Goal: Check status

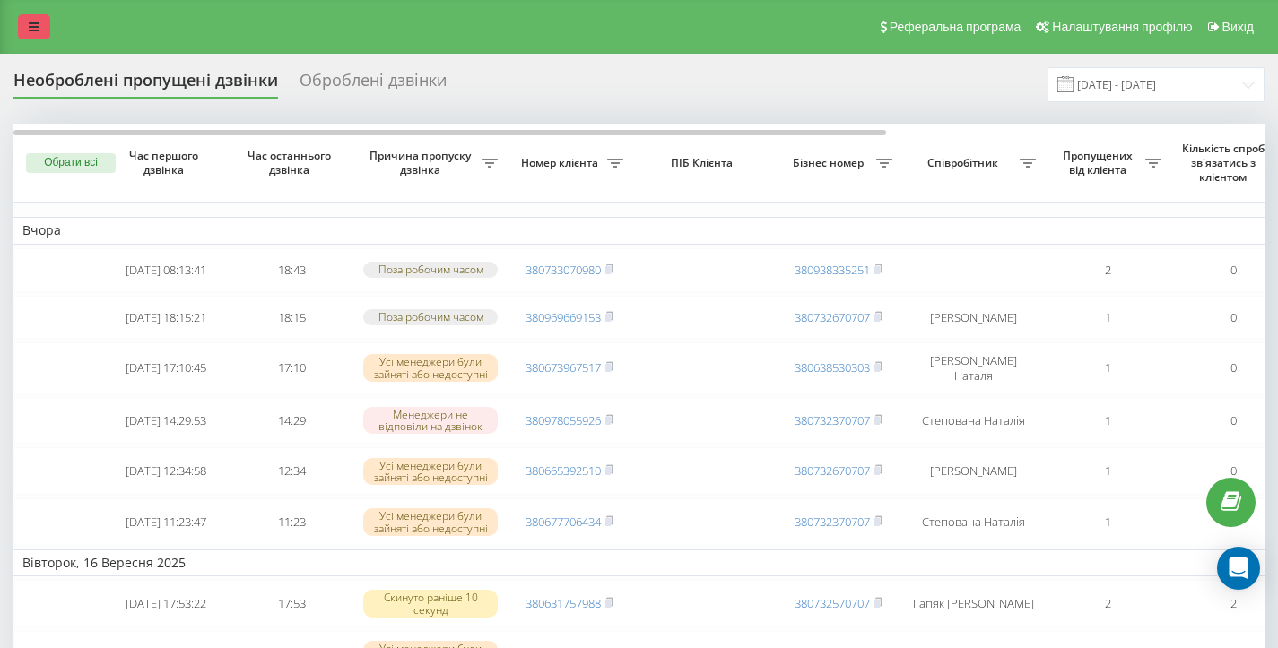
click at [44, 39] on link at bounding box center [34, 26] width 32 height 25
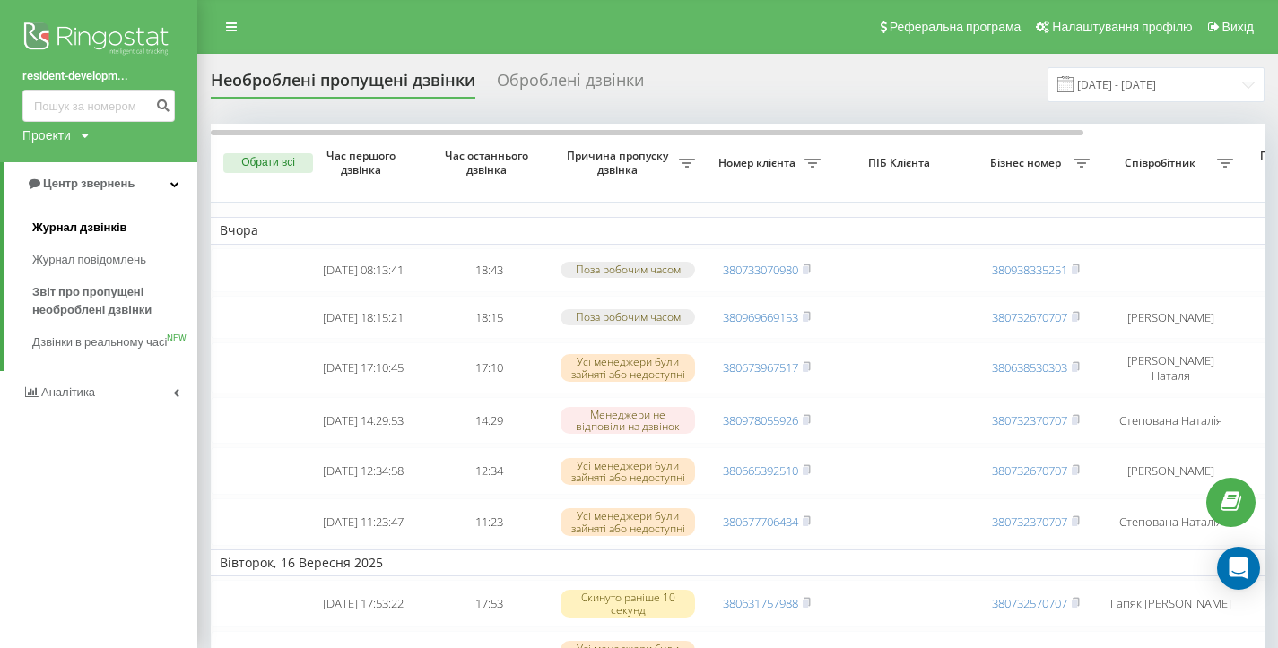
click at [138, 220] on link "Журнал дзвінків" at bounding box center [114, 228] width 165 height 32
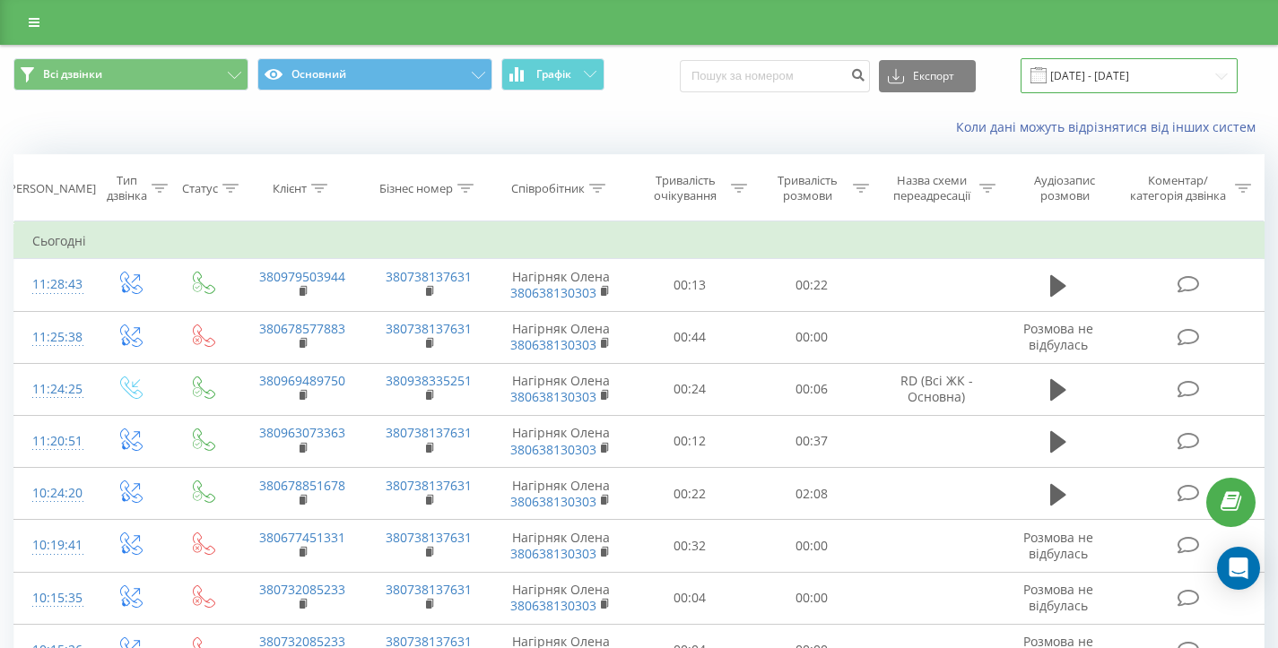
click at [1160, 82] on input "19.08.2025 - 19.09.2025" at bounding box center [1128, 75] width 217 height 35
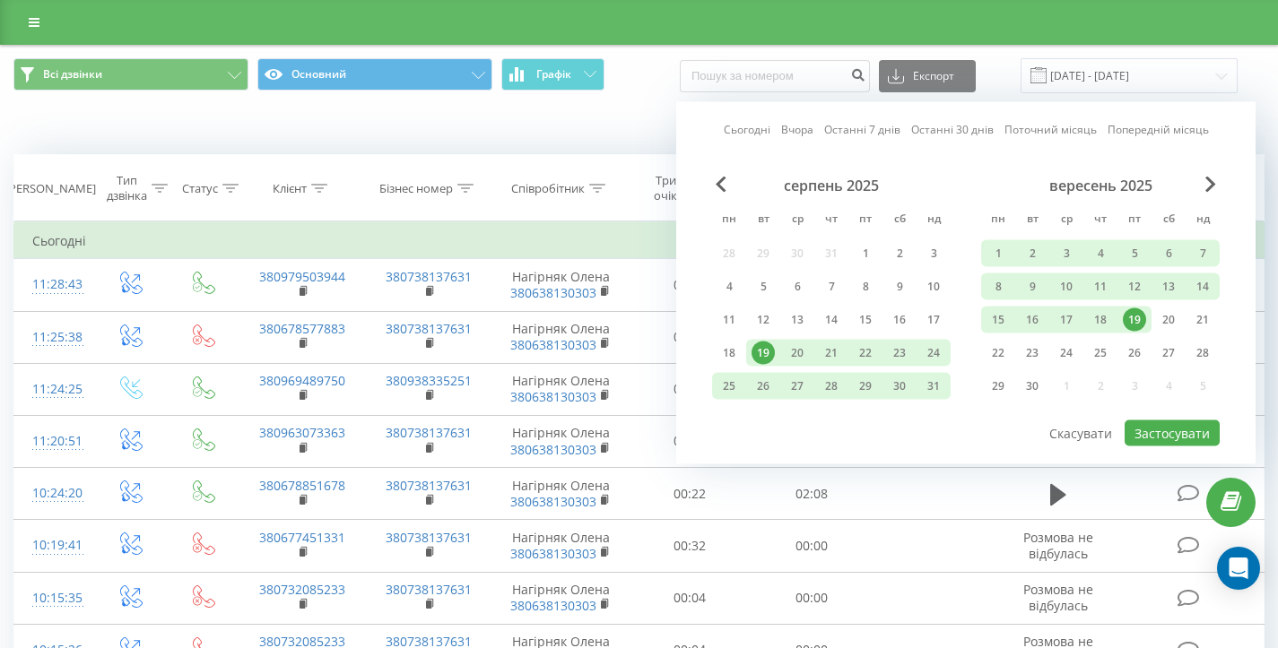
click at [1133, 318] on div "19" at bounding box center [1134, 319] width 23 height 23
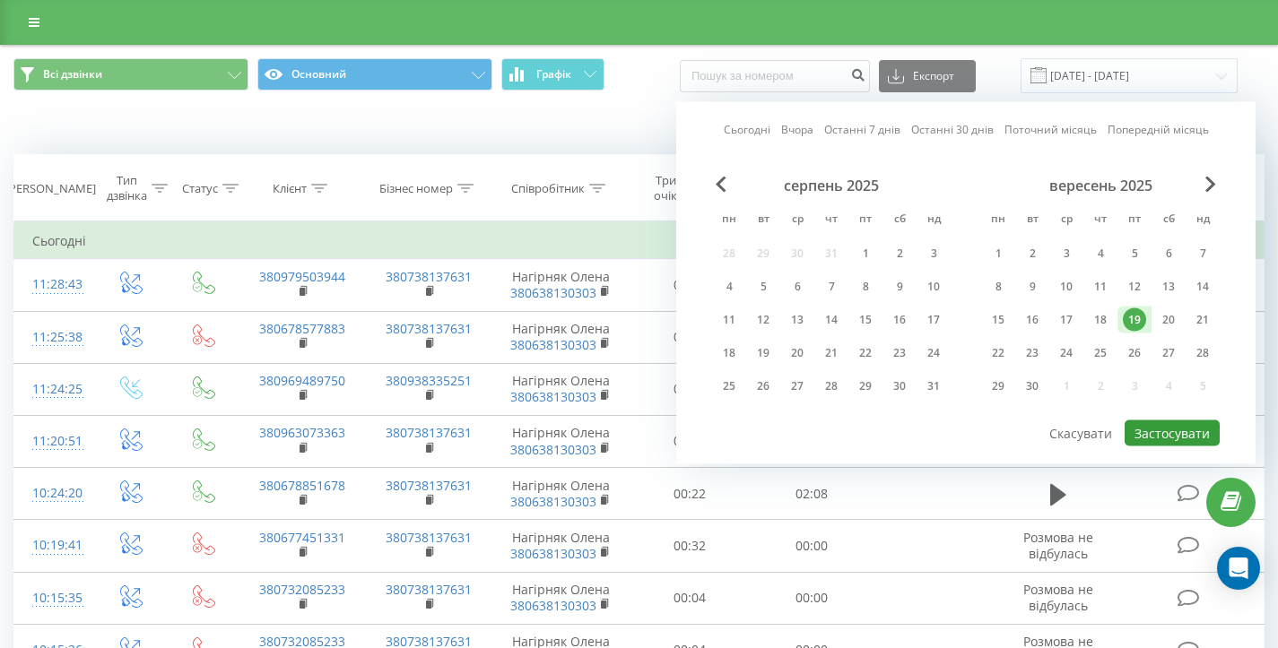
click at [1163, 445] on button "Застосувати" at bounding box center [1171, 434] width 95 height 26
type input "[DATE] - [DATE]"
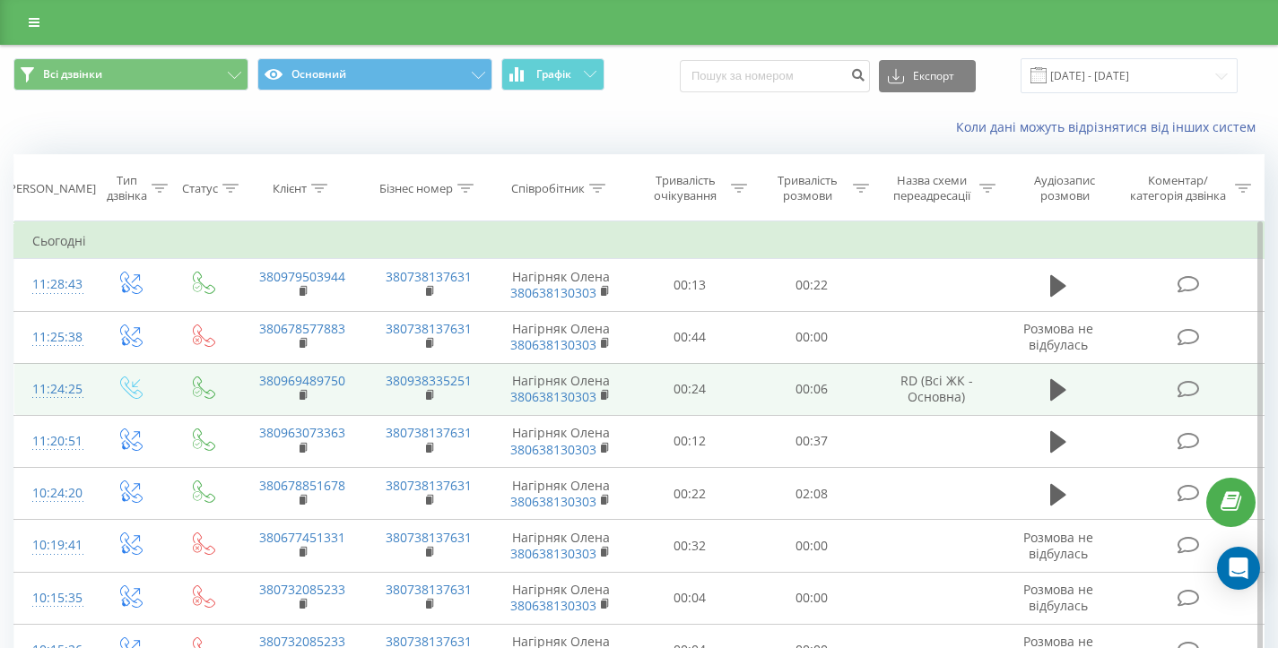
click at [295, 398] on td "380969489750" at bounding box center [301, 389] width 127 height 52
click at [303, 398] on rect at bounding box center [301, 396] width 5 height 8
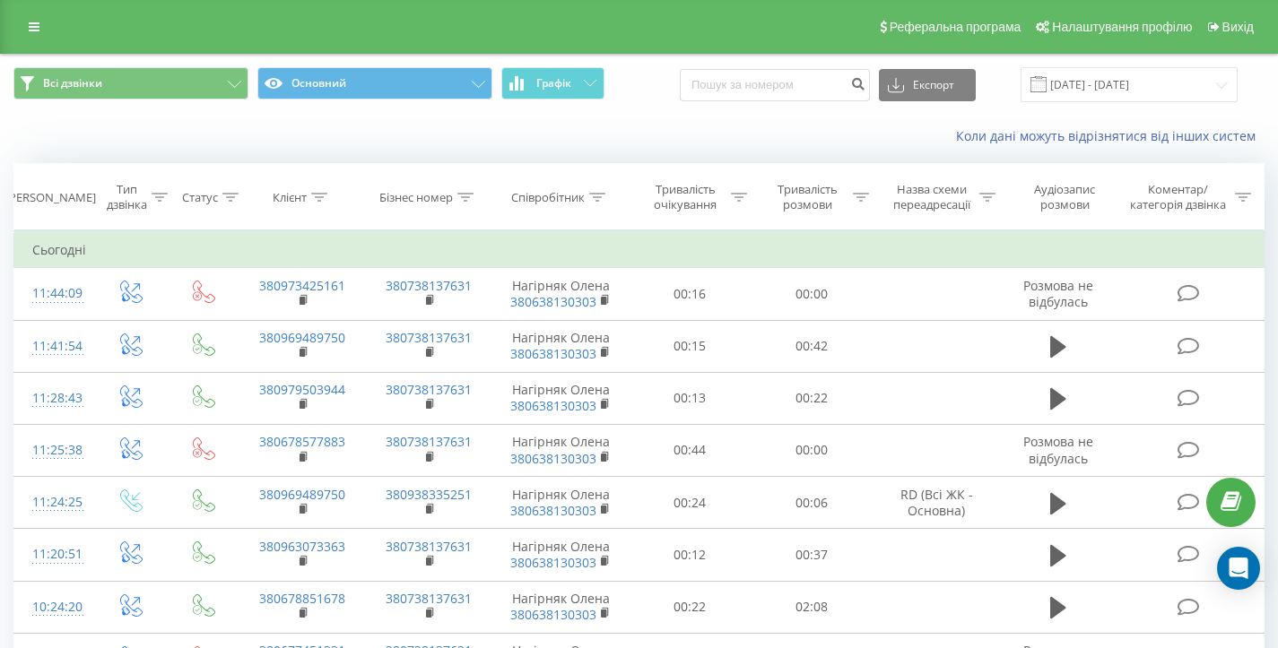
scroll to position [86, 0]
